Goal: Task Accomplishment & Management: Complete application form

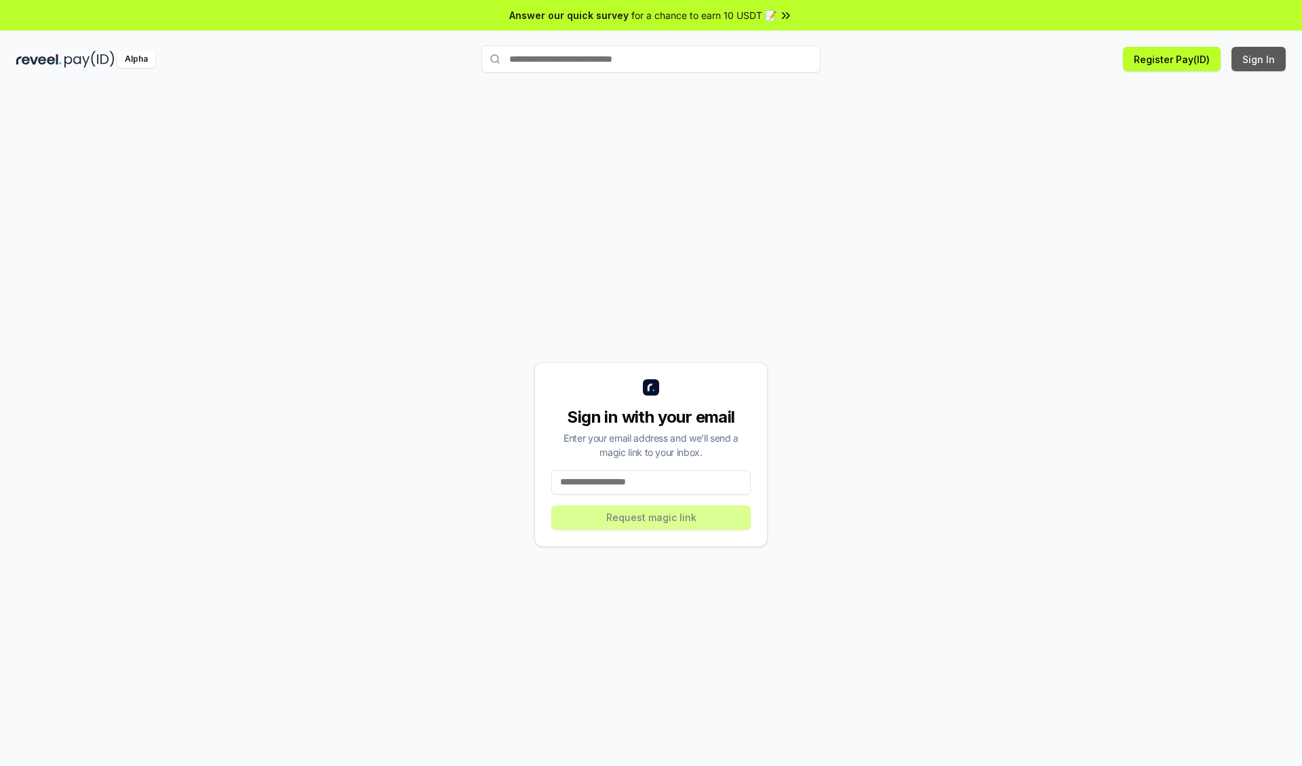
click at [1260, 59] on button "Sign In" at bounding box center [1259, 59] width 54 height 24
type input "**********"
click at [651, 517] on button "Request magic link" at bounding box center [650, 517] width 199 height 24
